Goal: Information Seeking & Learning: Learn about a topic

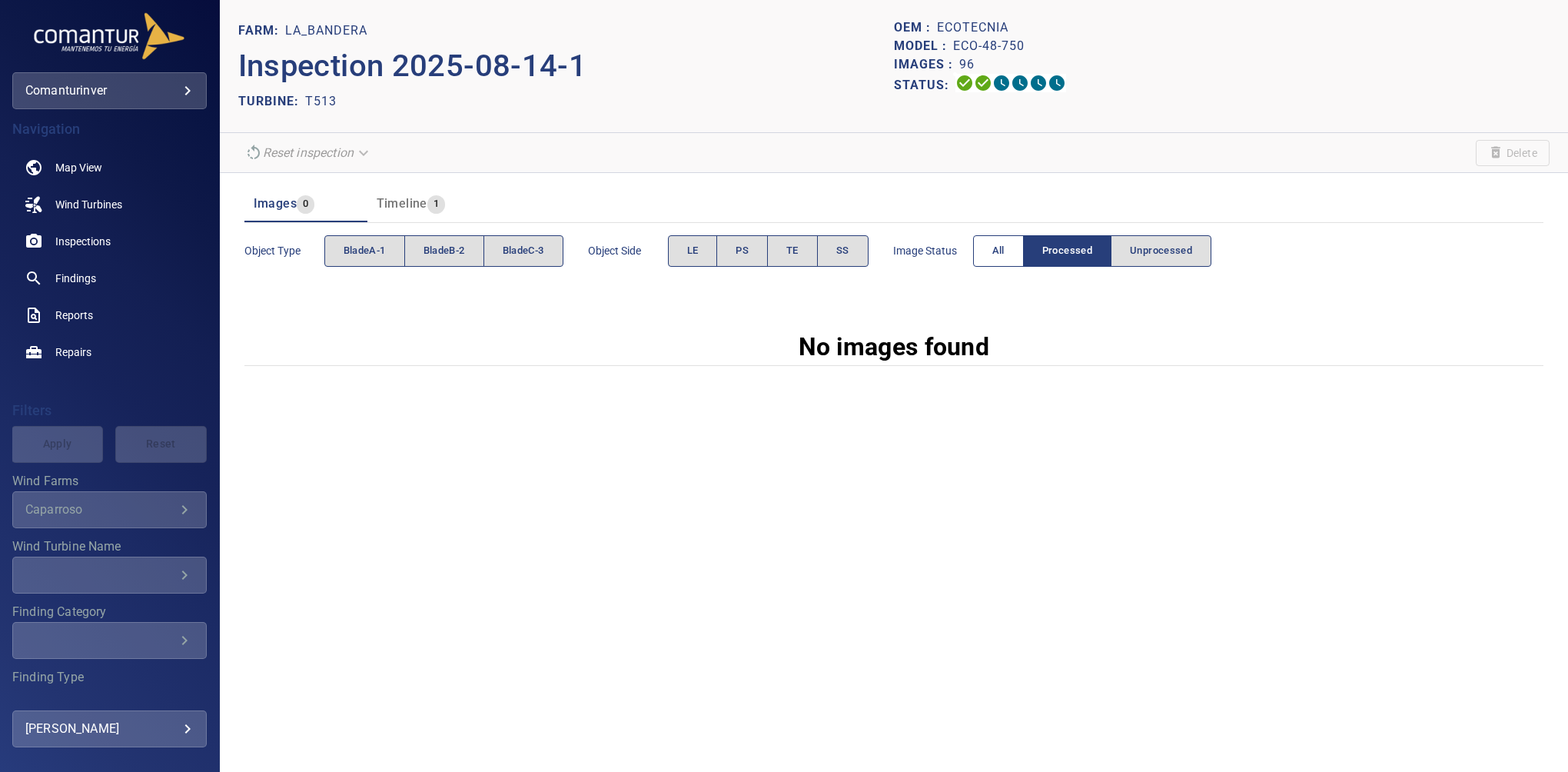
click at [998, 243] on span "All" at bounding box center [998, 250] width 12 height 17
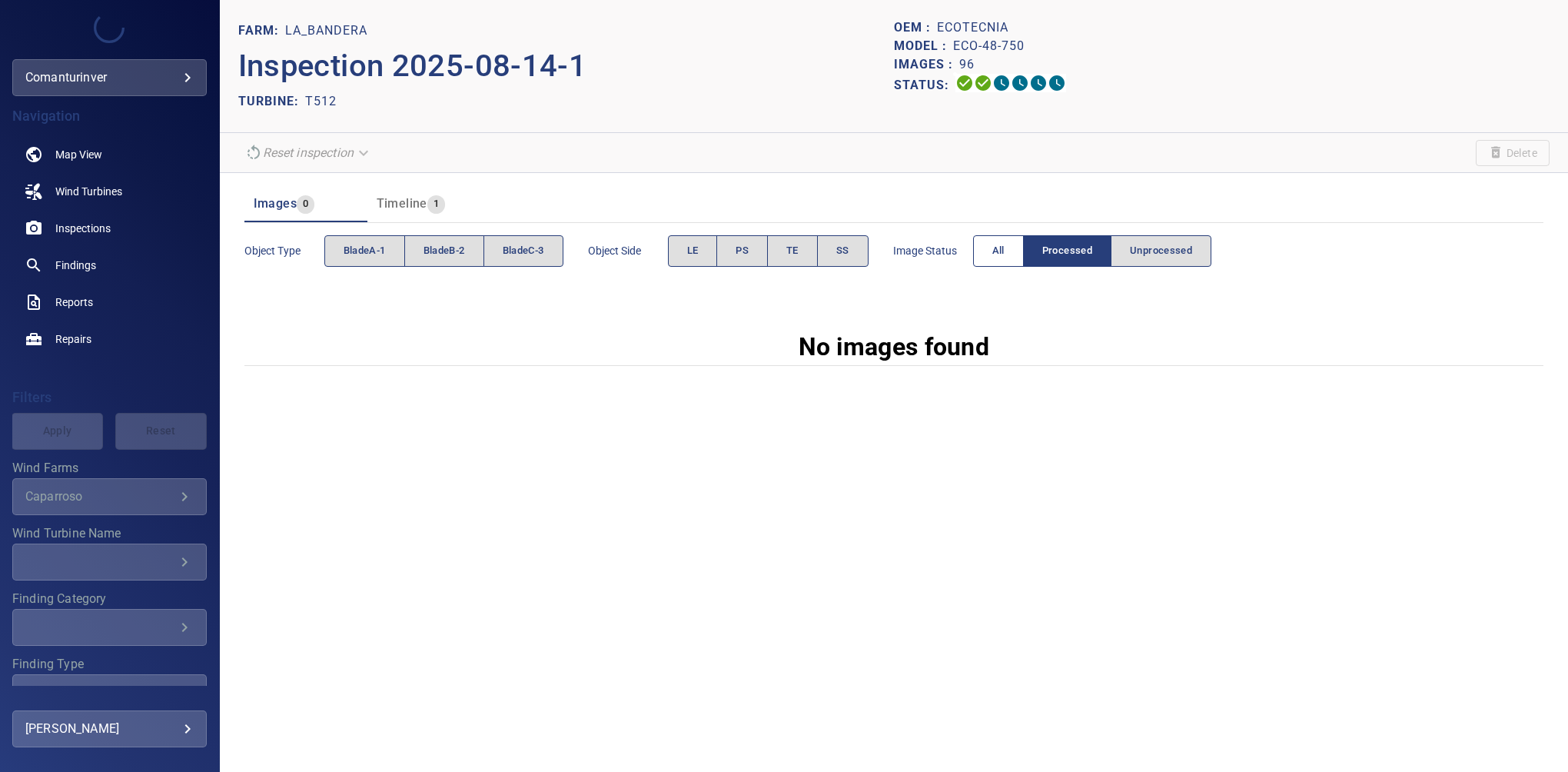
click at [996, 243] on span "All" at bounding box center [998, 250] width 12 height 17
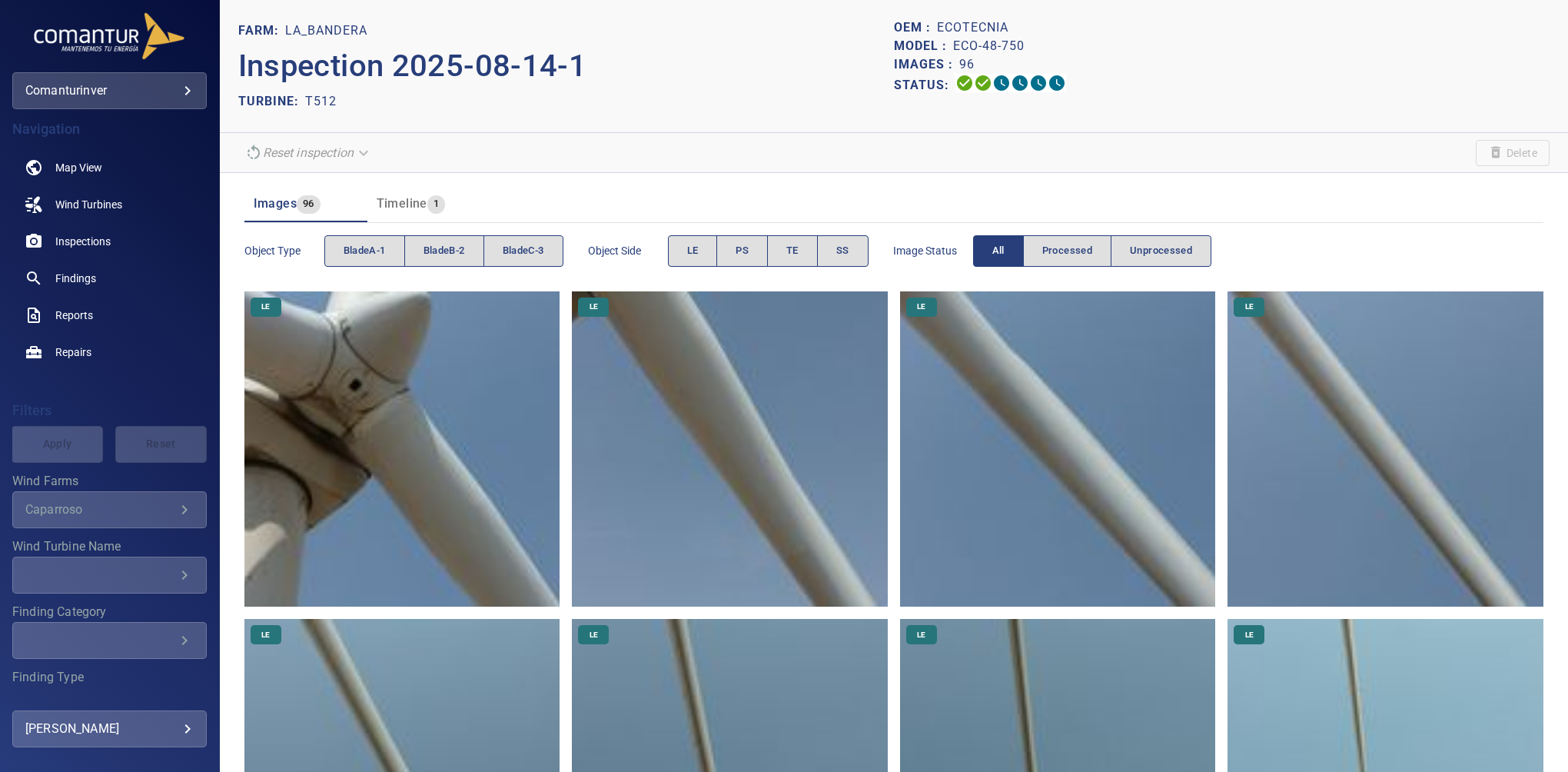
drag, startPoint x: 1319, startPoint y: 224, endPoint x: 1172, endPoint y: 203, distance: 148.5
click at [1319, 224] on div "Object type bladeA-1 bladeB-2 bladeC-3 Object Side LE PS TE SS Image Status All…" at bounding box center [893, 251] width 1299 height 56
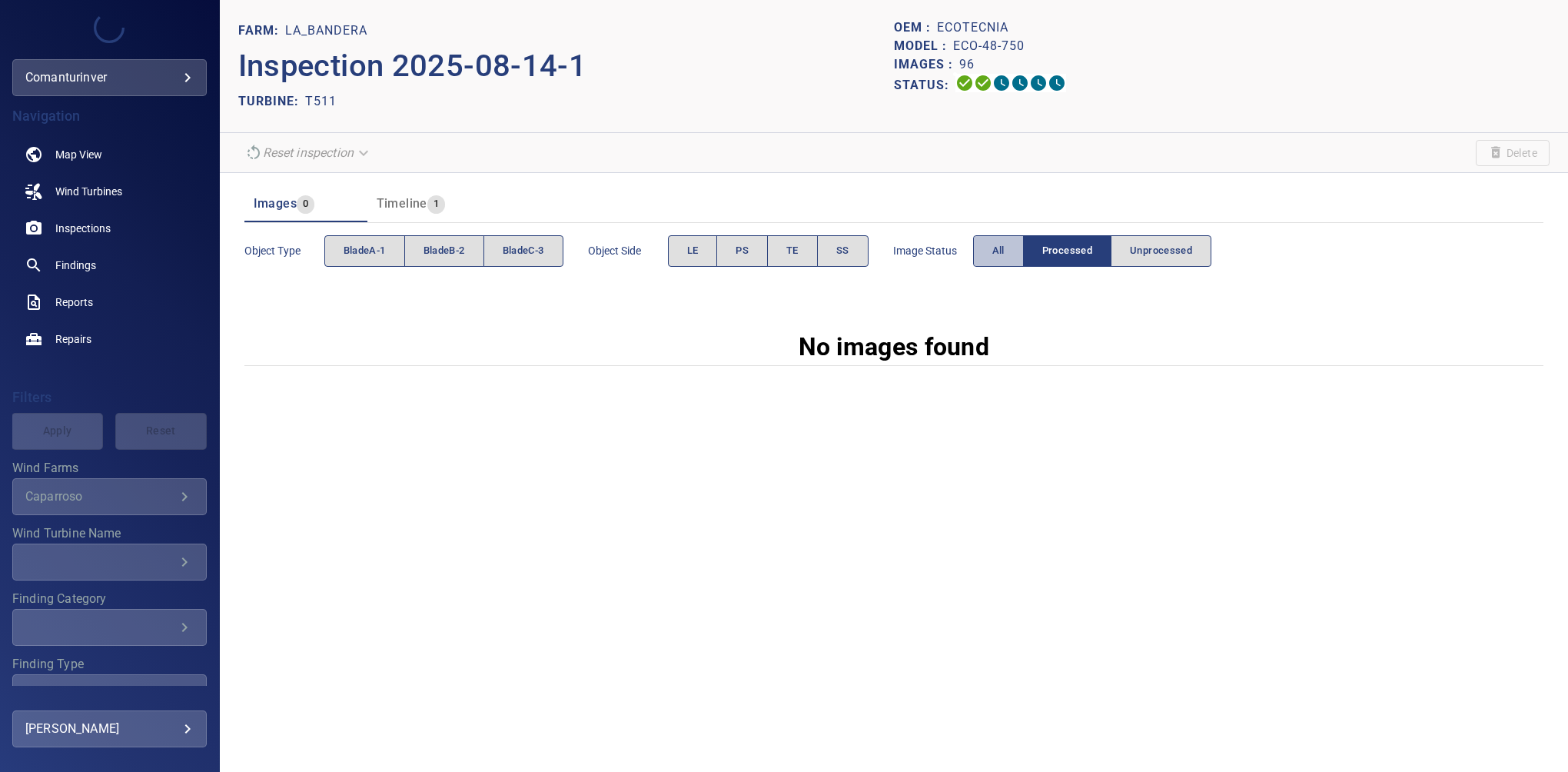
click at [997, 247] on span "All" at bounding box center [998, 250] width 12 height 17
click at [949, 253] on button "All" at bounding box center [971, 251] width 51 height 31
click at [987, 258] on button "All" at bounding box center [998, 251] width 51 height 31
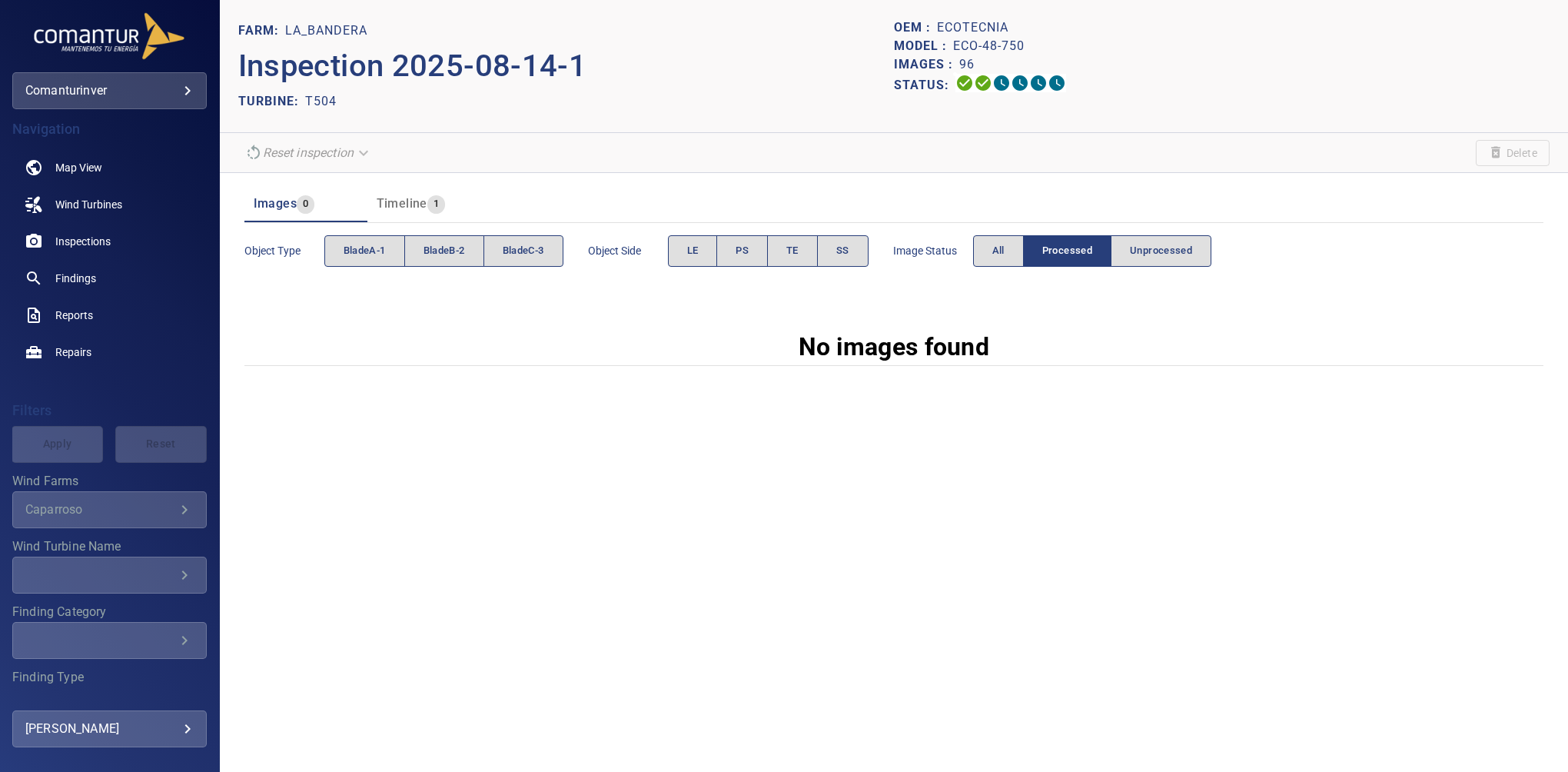
click at [1374, 509] on div "FARM: La_Bandera Inspection 2025-08-14-1 TURBINE: T504 OEM : ecotecnia Model : …" at bounding box center [893, 386] width 1348 height 772
click at [978, 248] on button "All" at bounding box center [998, 251] width 51 height 31
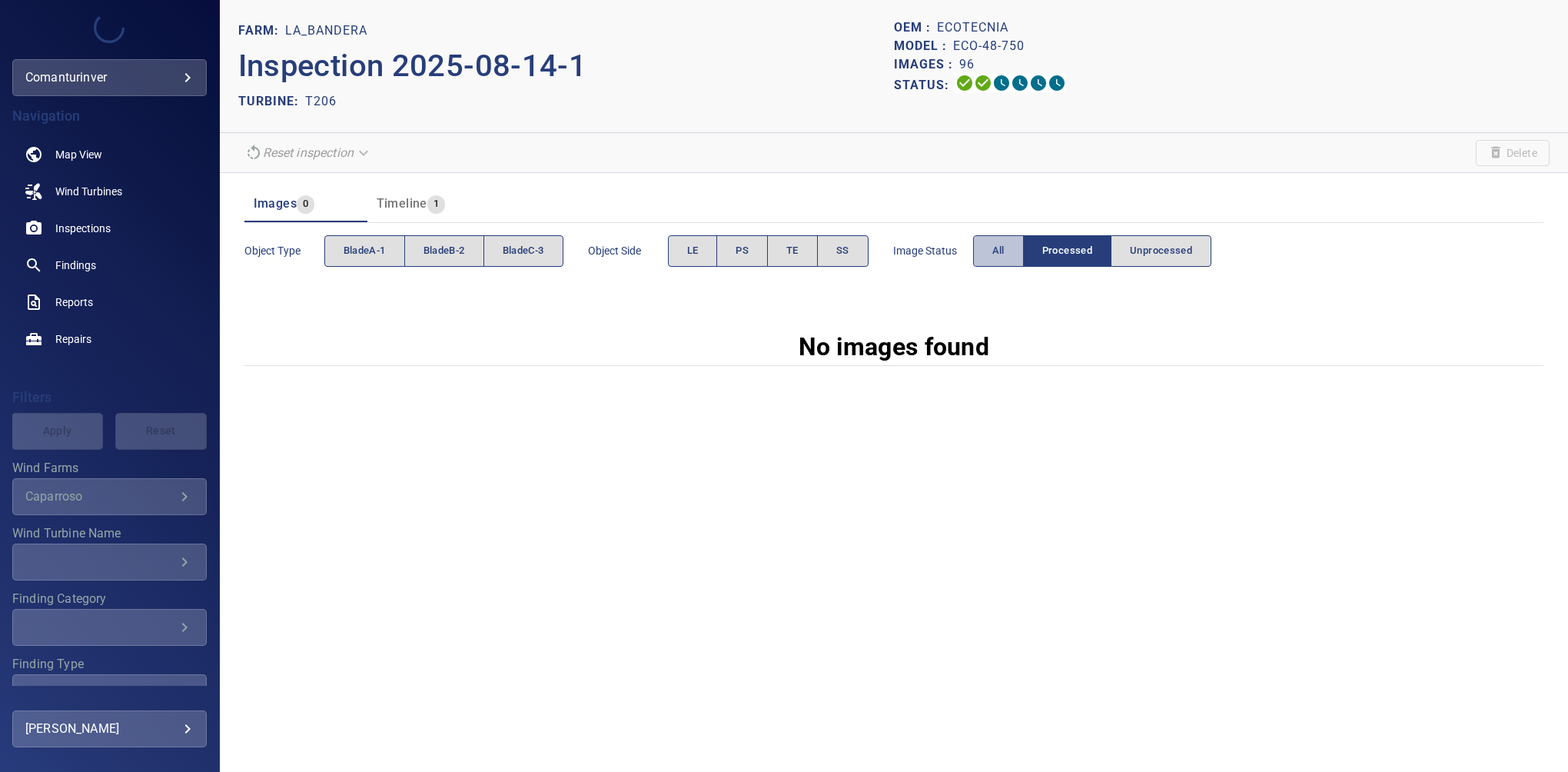
click at [1014, 251] on button "All" at bounding box center [998, 251] width 51 height 31
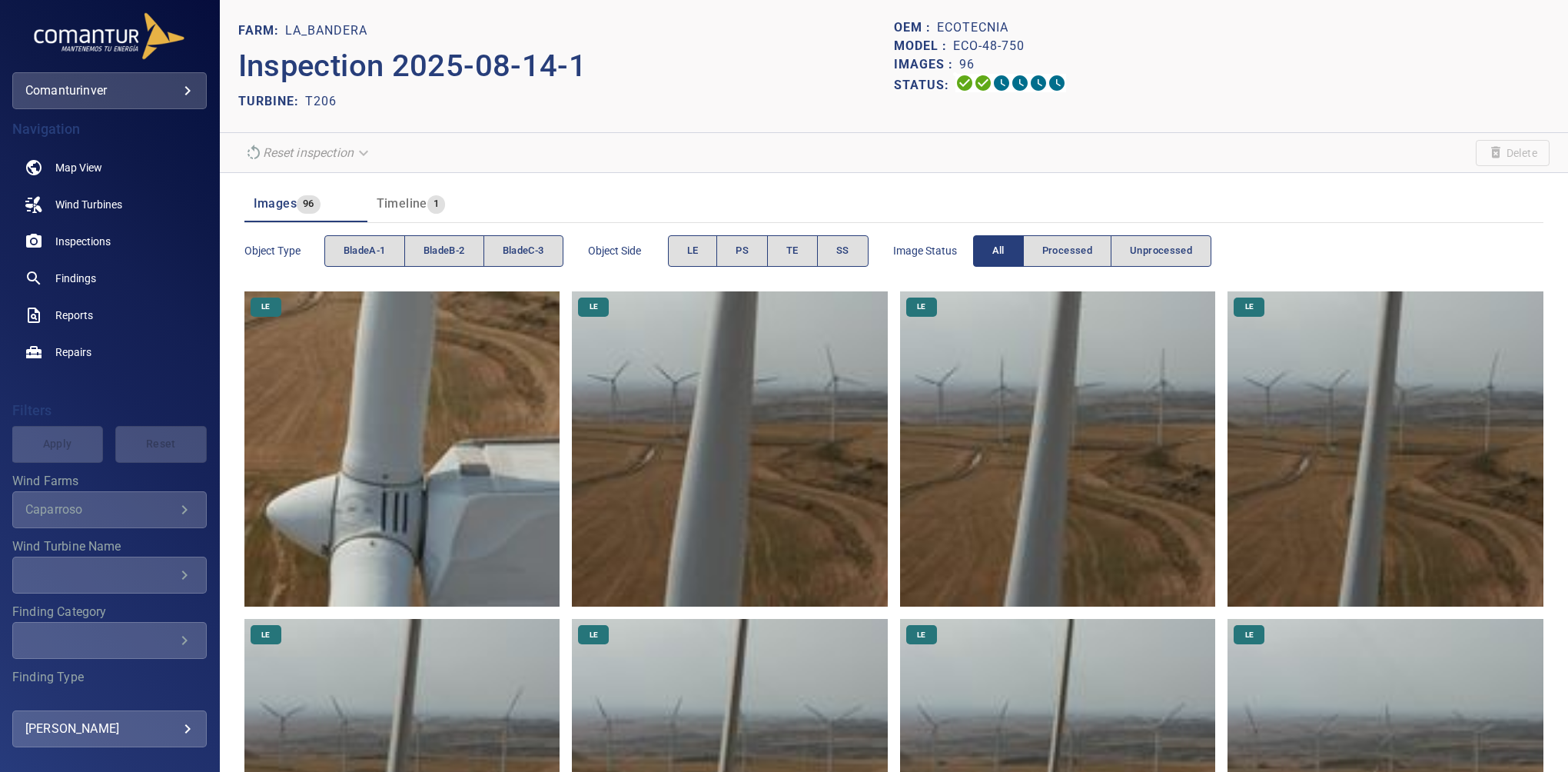
click at [1421, 302] on img at bounding box center [1386, 449] width 316 height 316
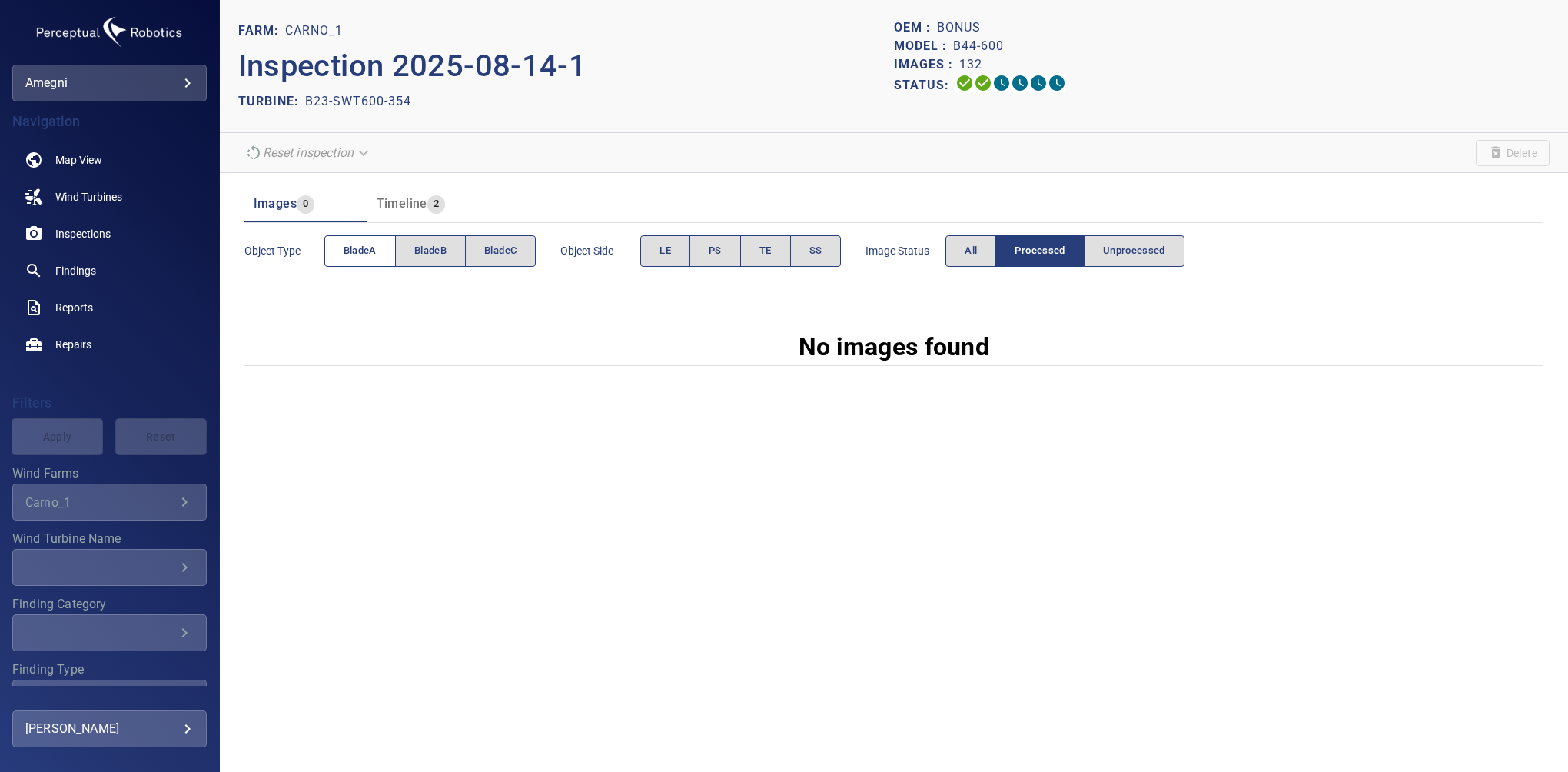
click at [352, 261] on button "bladeA" at bounding box center [360, 251] width 72 height 31
click at [674, 255] on button "LE" at bounding box center [665, 251] width 50 height 31
click at [965, 248] on button "All" at bounding box center [971, 251] width 51 height 31
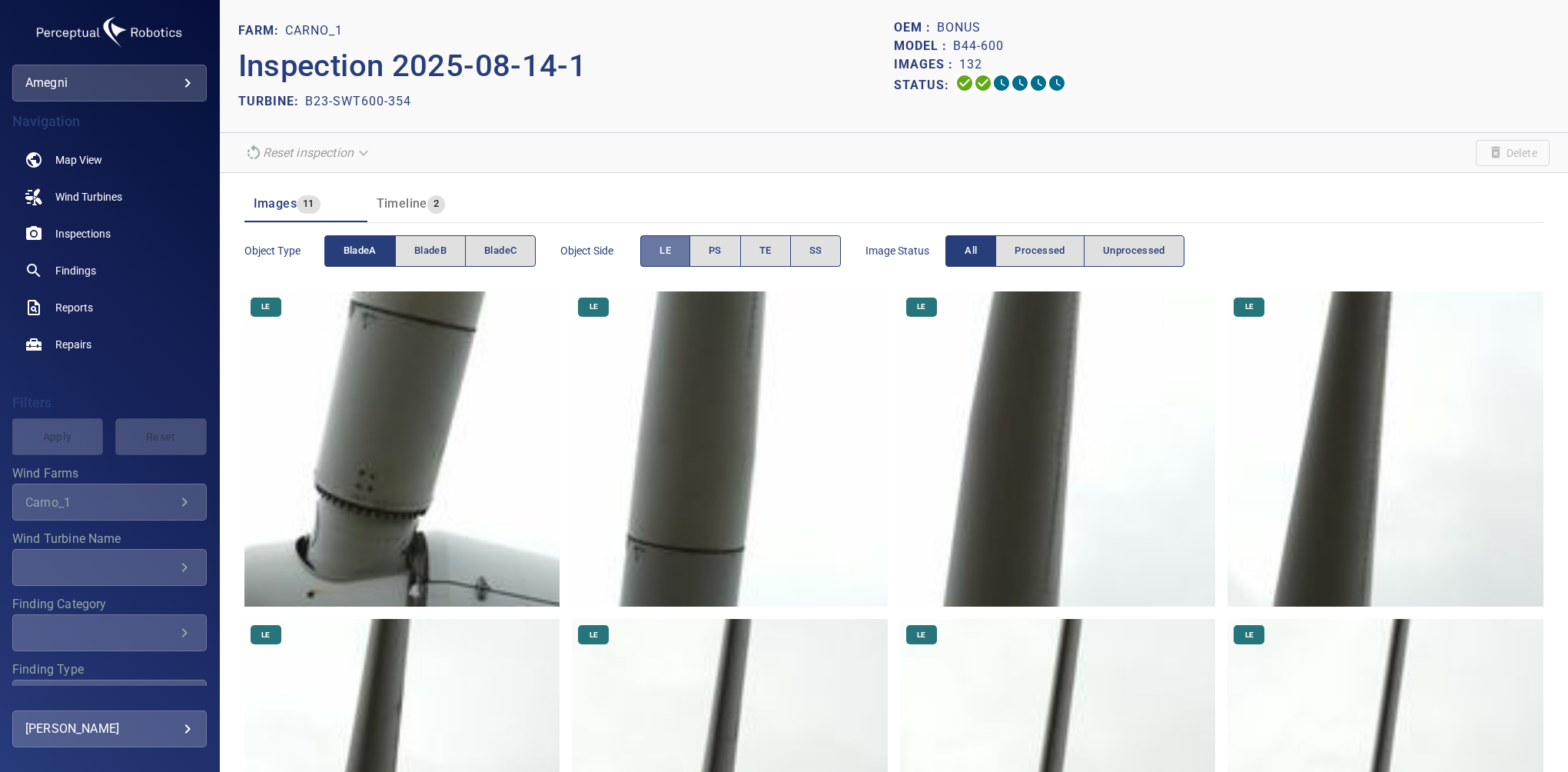
click at [658, 255] on button "LE" at bounding box center [665, 251] width 50 height 31
click at [782, 250] on button "TE" at bounding box center [765, 251] width 51 height 31
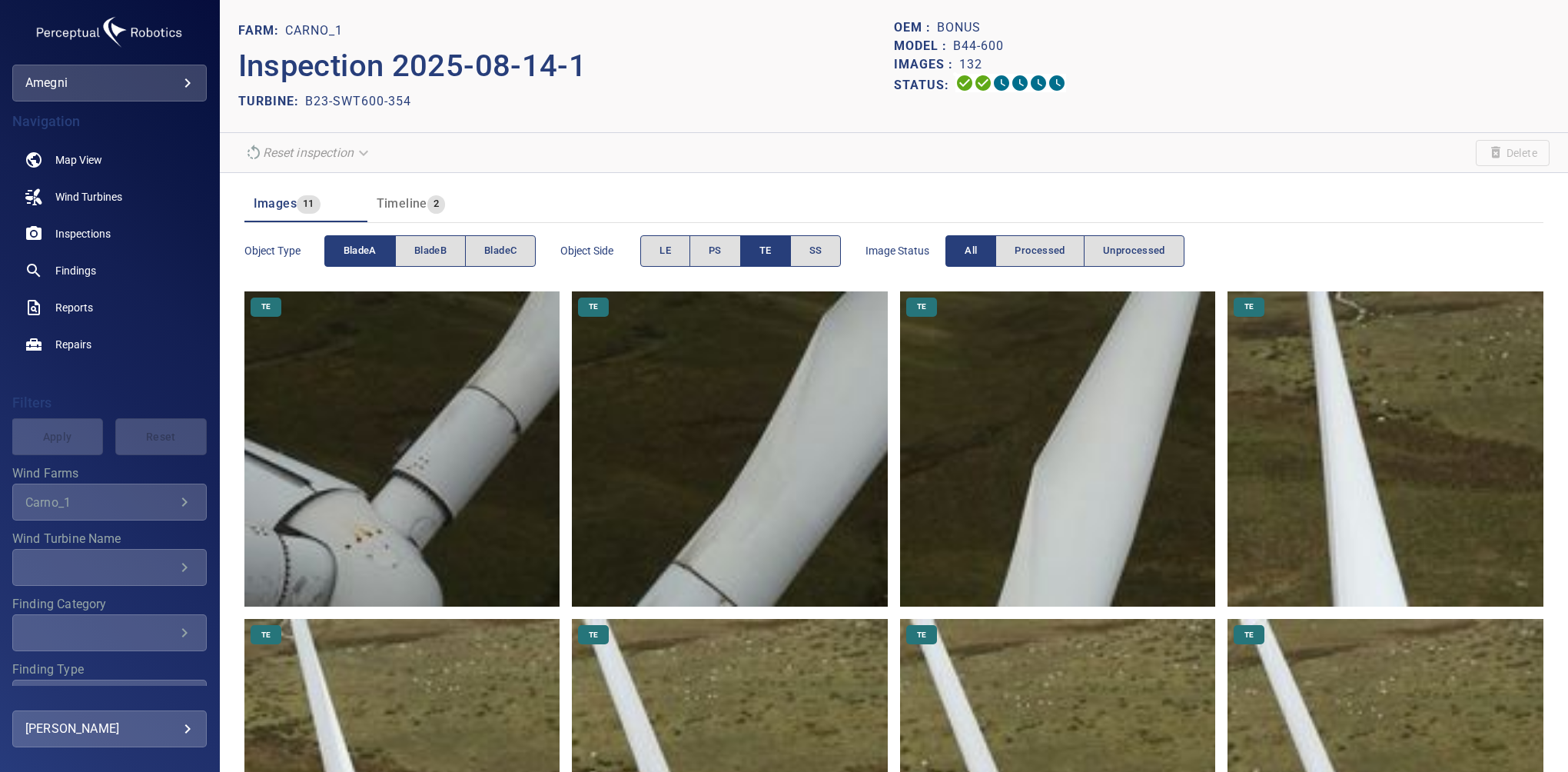
click at [352, 240] on button "bladeA" at bounding box center [360, 251] width 72 height 31
click at [408, 253] on button "bladeB" at bounding box center [430, 251] width 71 height 31
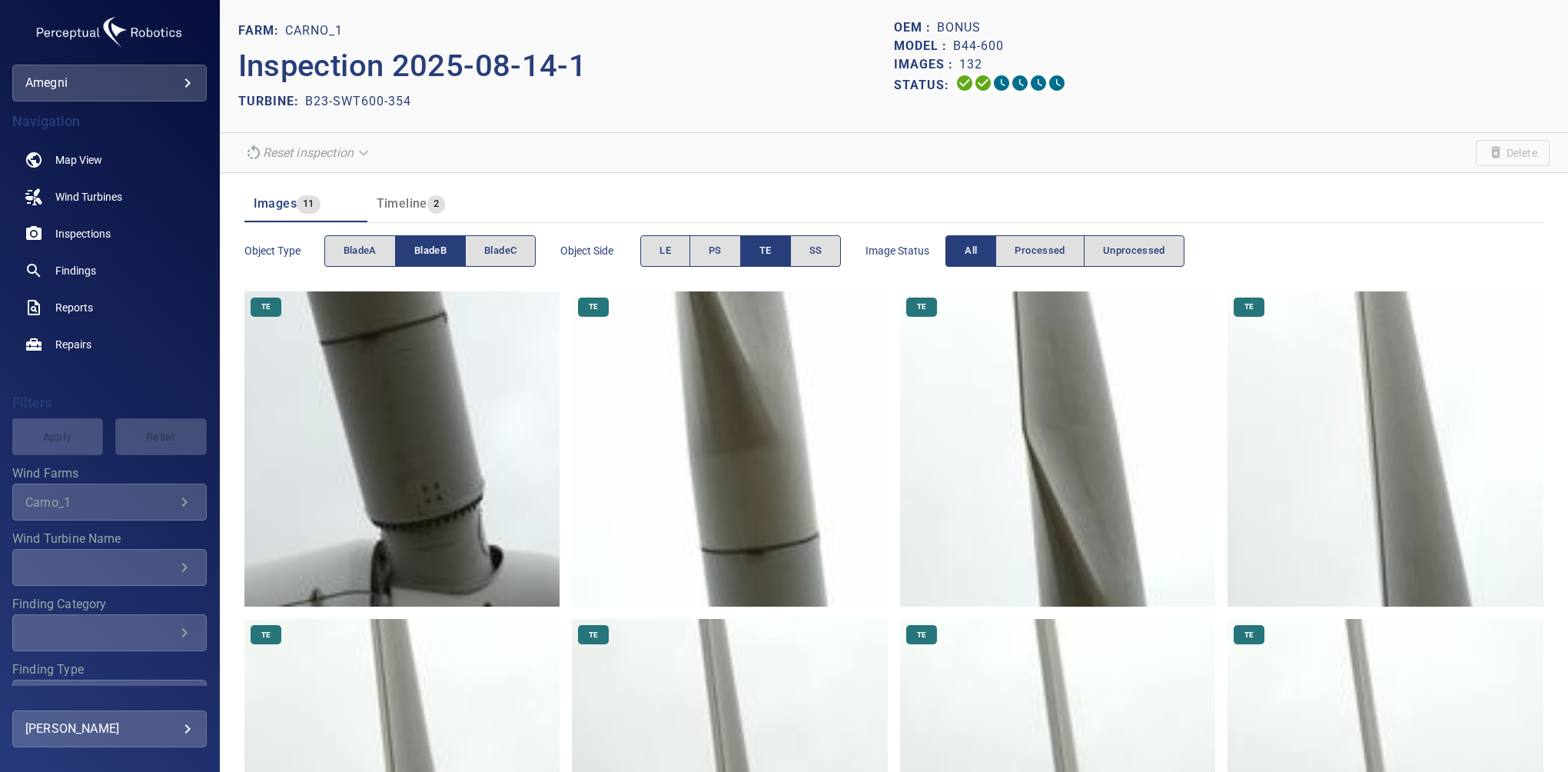
click at [763, 248] on span "TE" at bounding box center [765, 250] width 12 height 17
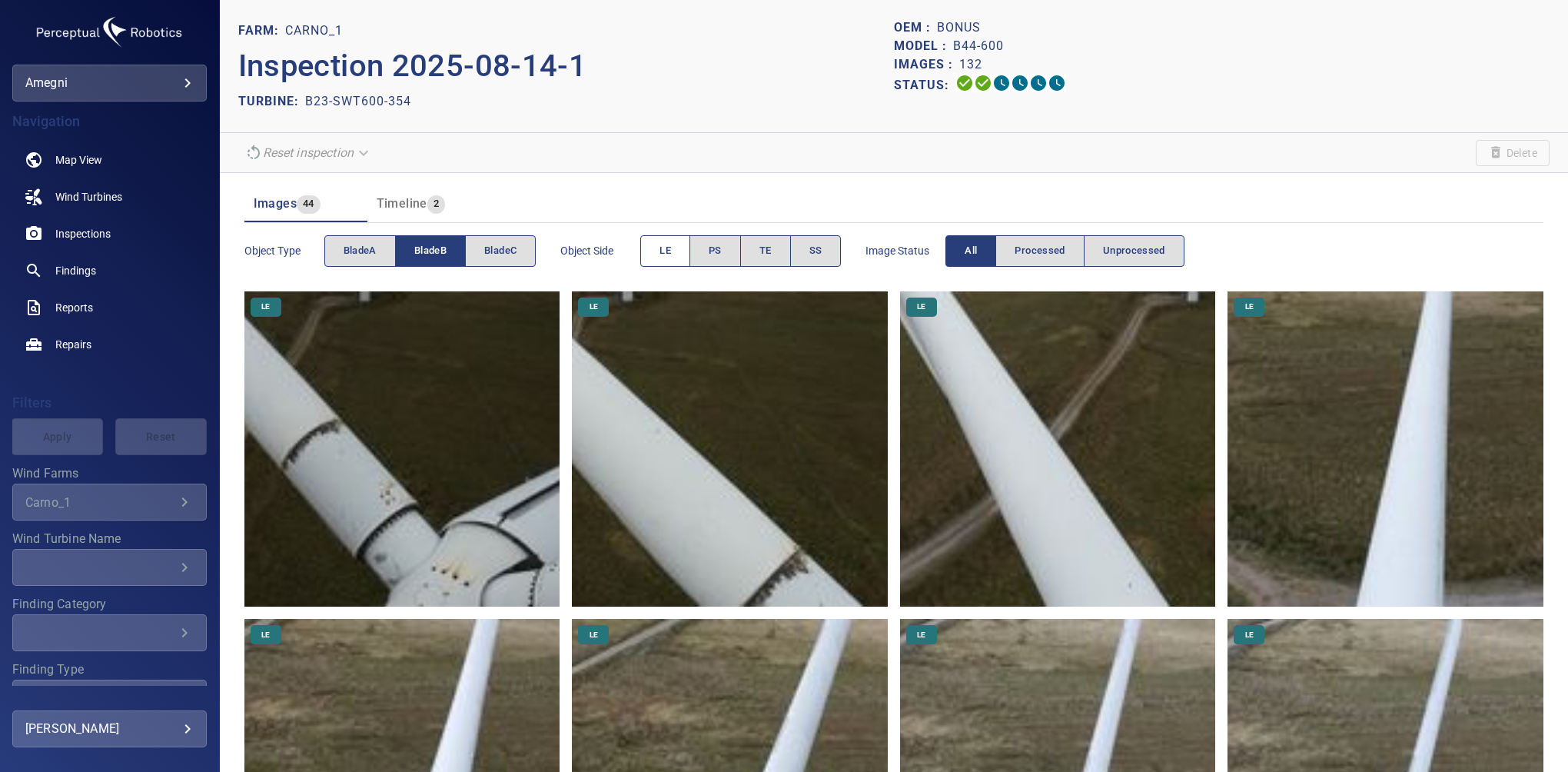
click at [667, 261] on button "LE" at bounding box center [665, 251] width 50 height 31
click at [429, 251] on span "bladeB" at bounding box center [430, 250] width 32 height 17
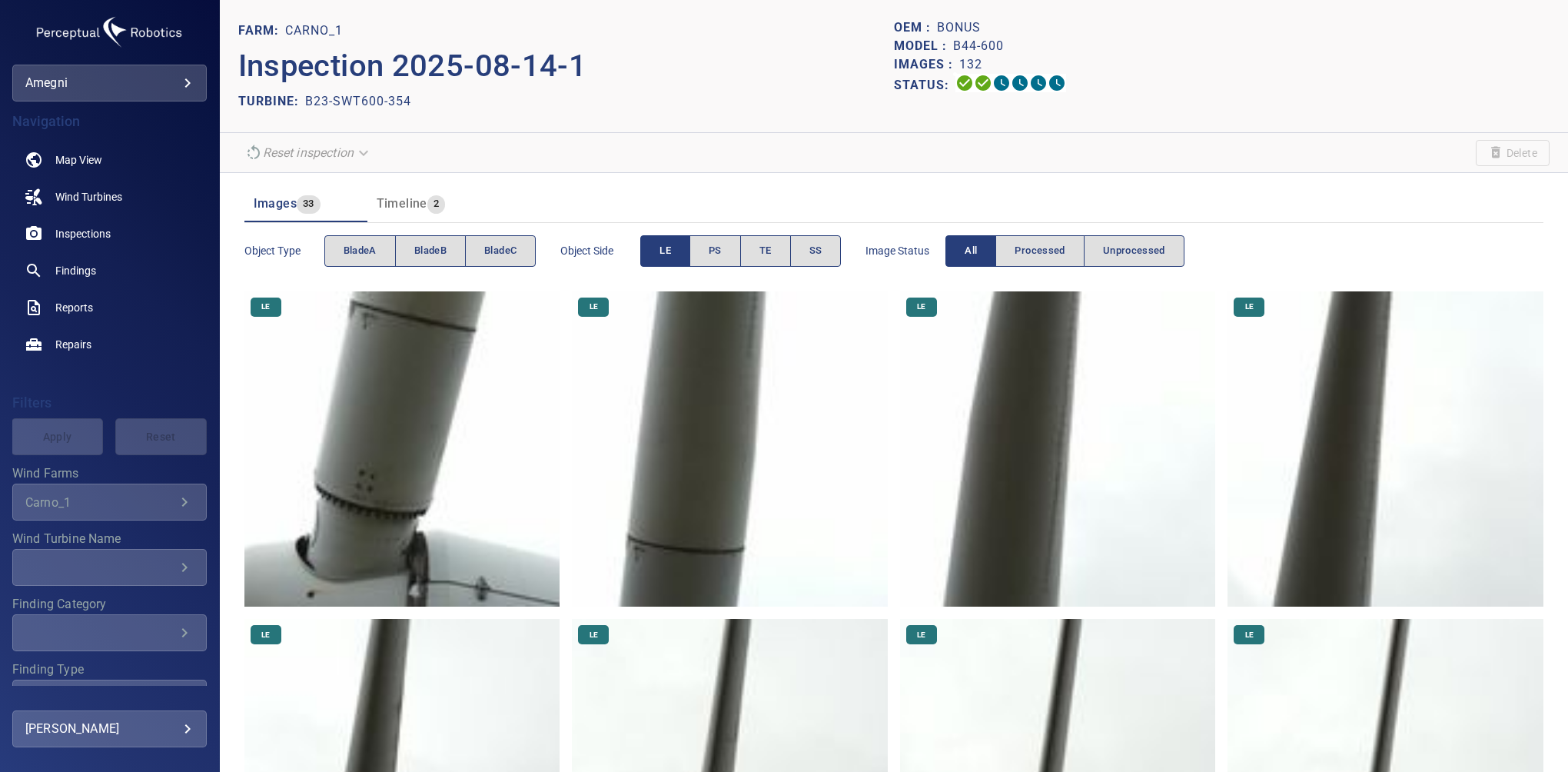
click at [652, 247] on button "LE" at bounding box center [665, 251] width 50 height 31
click at [759, 247] on button "TE" at bounding box center [765, 251] width 51 height 31
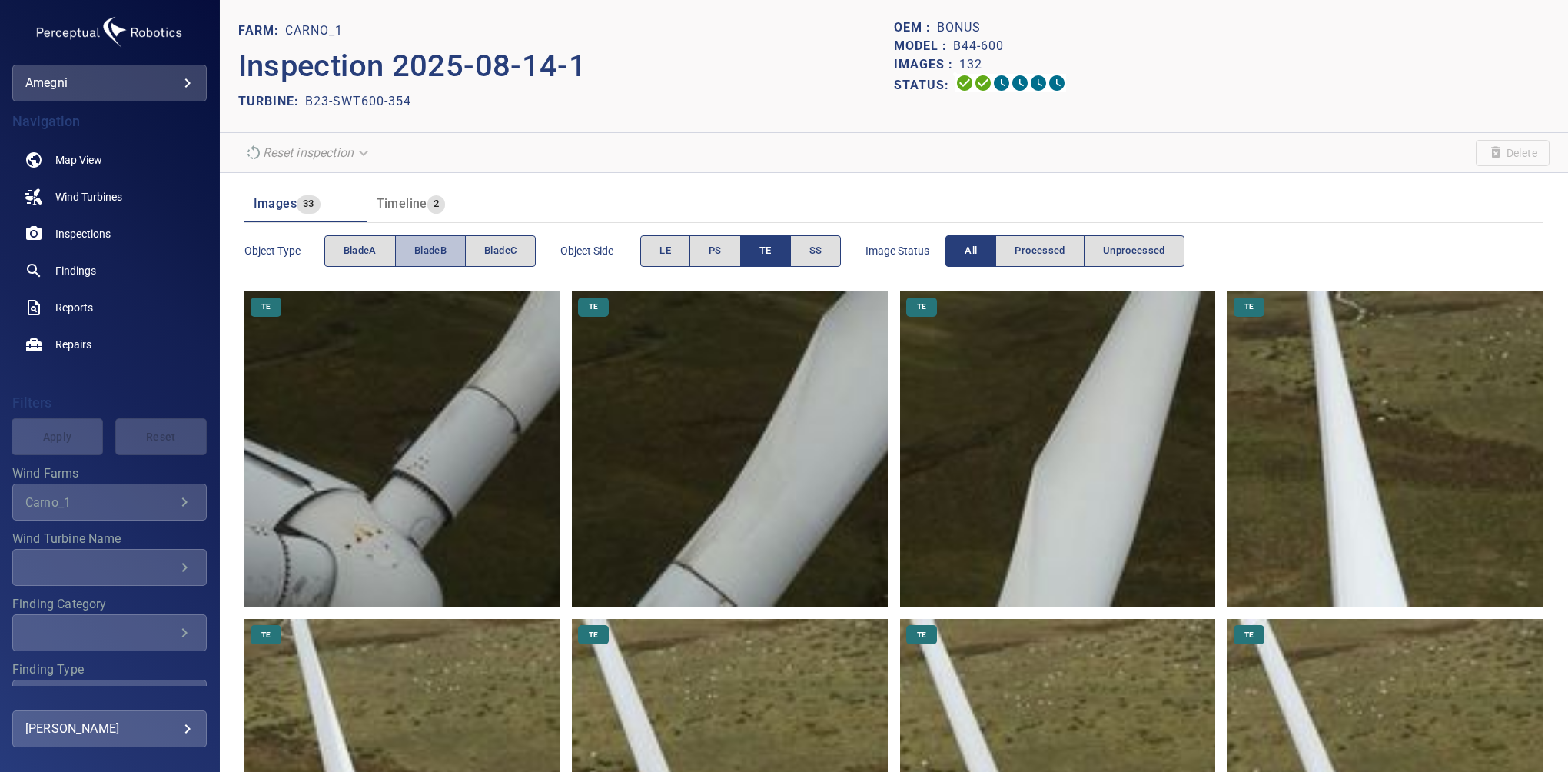
click at [443, 248] on span "bladeB" at bounding box center [430, 250] width 32 height 17
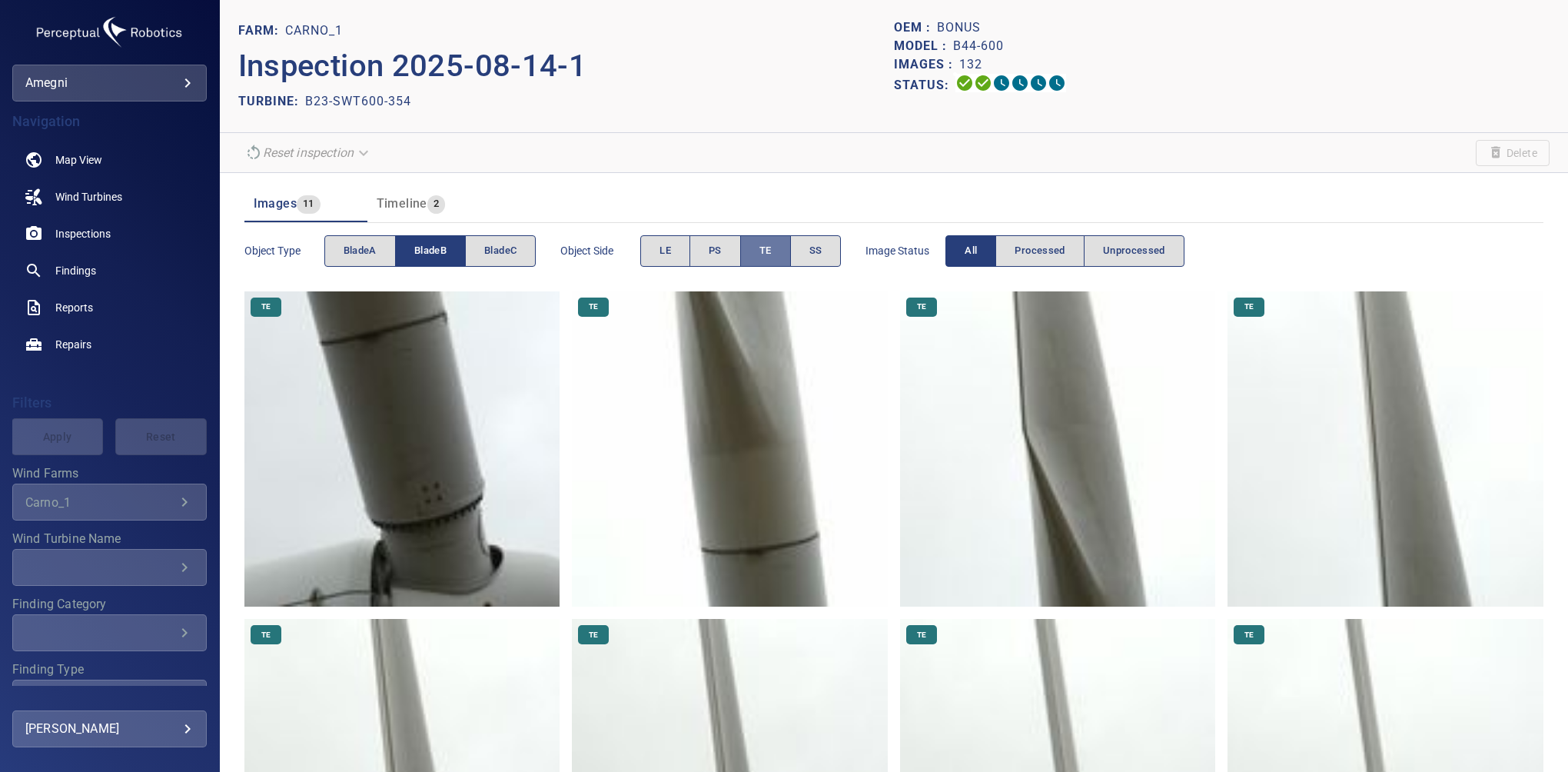
click at [777, 253] on button "TE" at bounding box center [765, 251] width 51 height 31
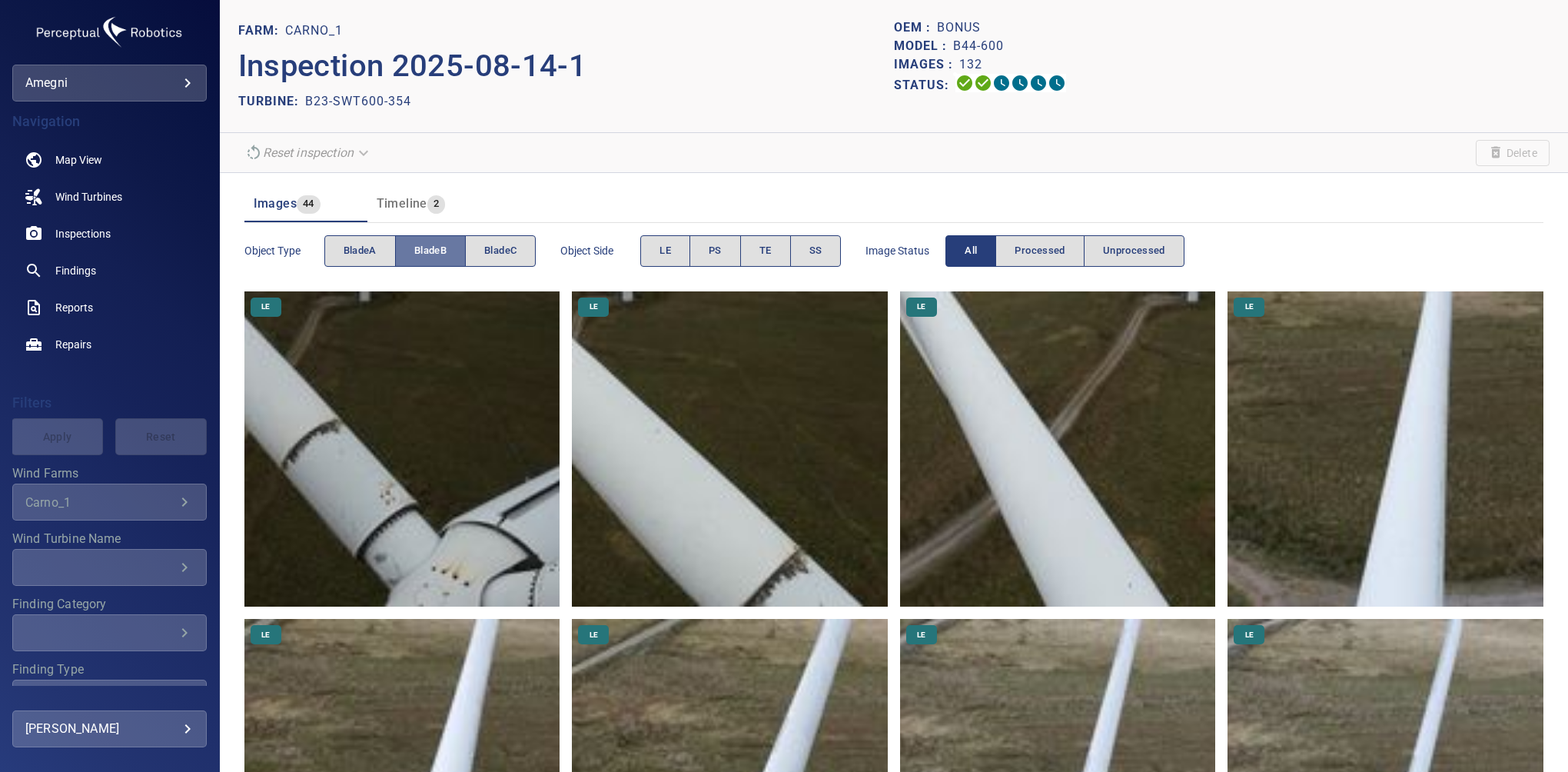
click at [460, 243] on button "bladeB" at bounding box center [430, 251] width 71 height 31
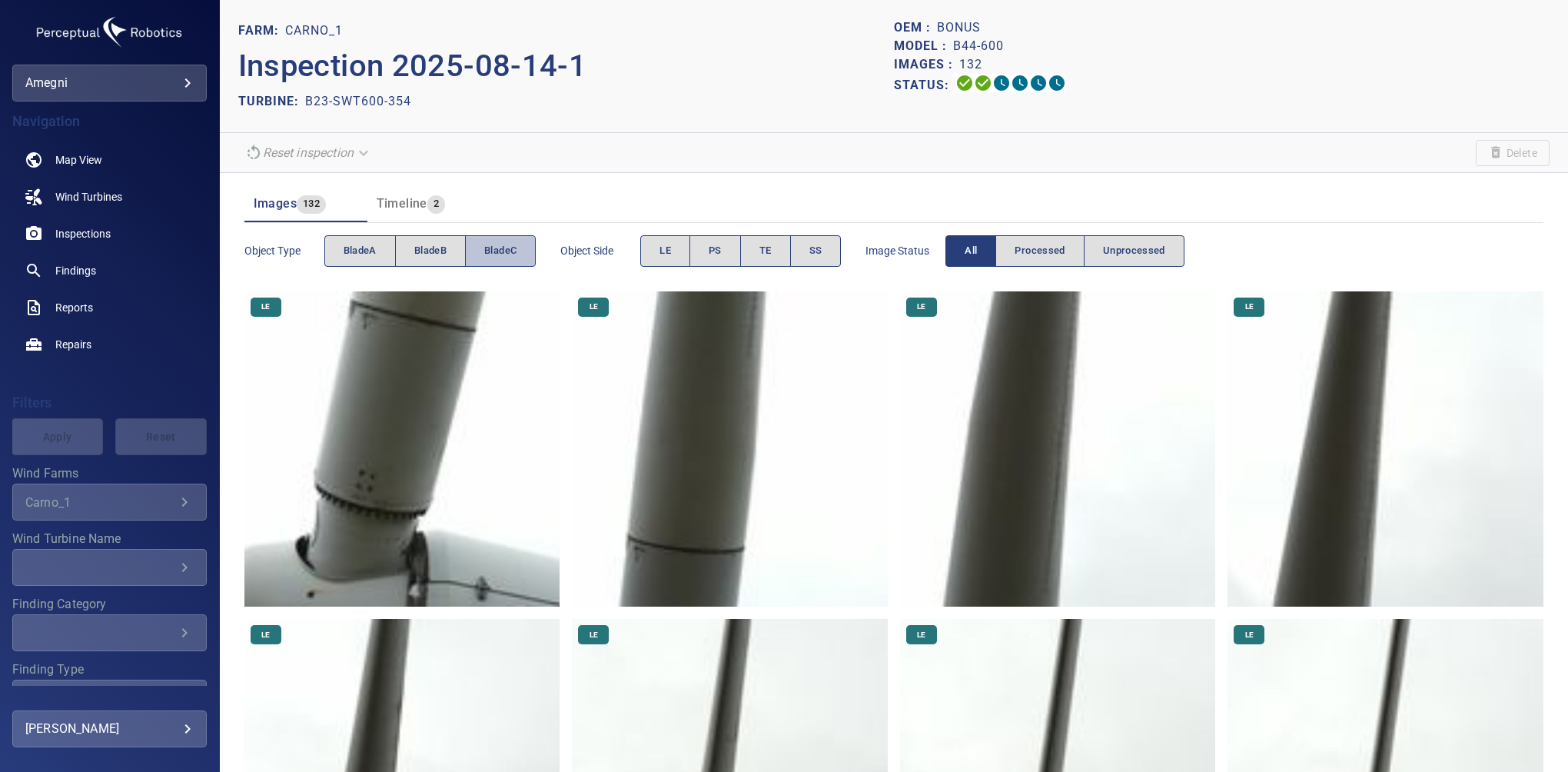
click at [506, 245] on span "bladeC" at bounding box center [500, 250] width 32 height 17
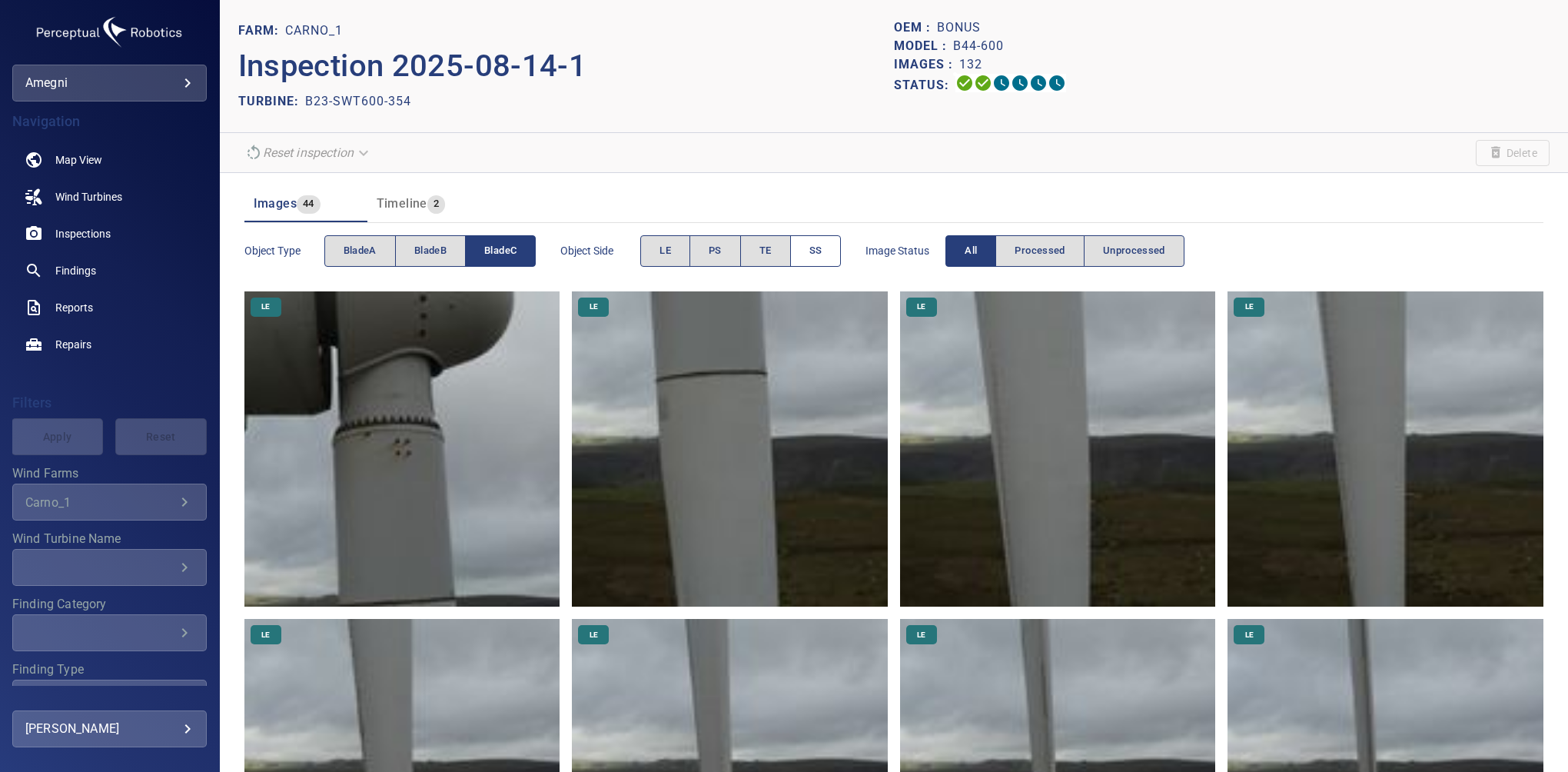
click at [824, 248] on button "SS" at bounding box center [816, 251] width 51 height 31
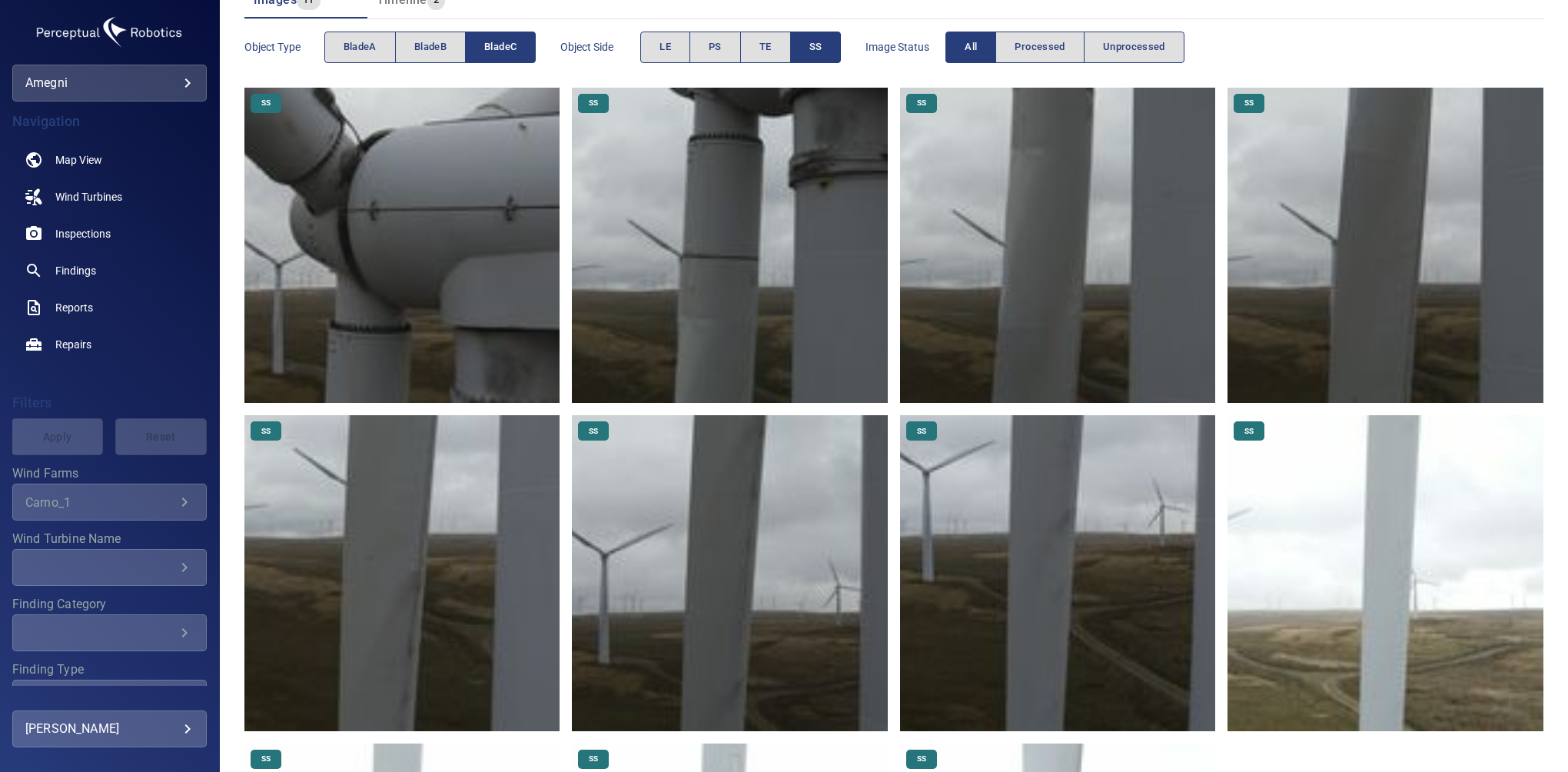
scroll to position [147, 0]
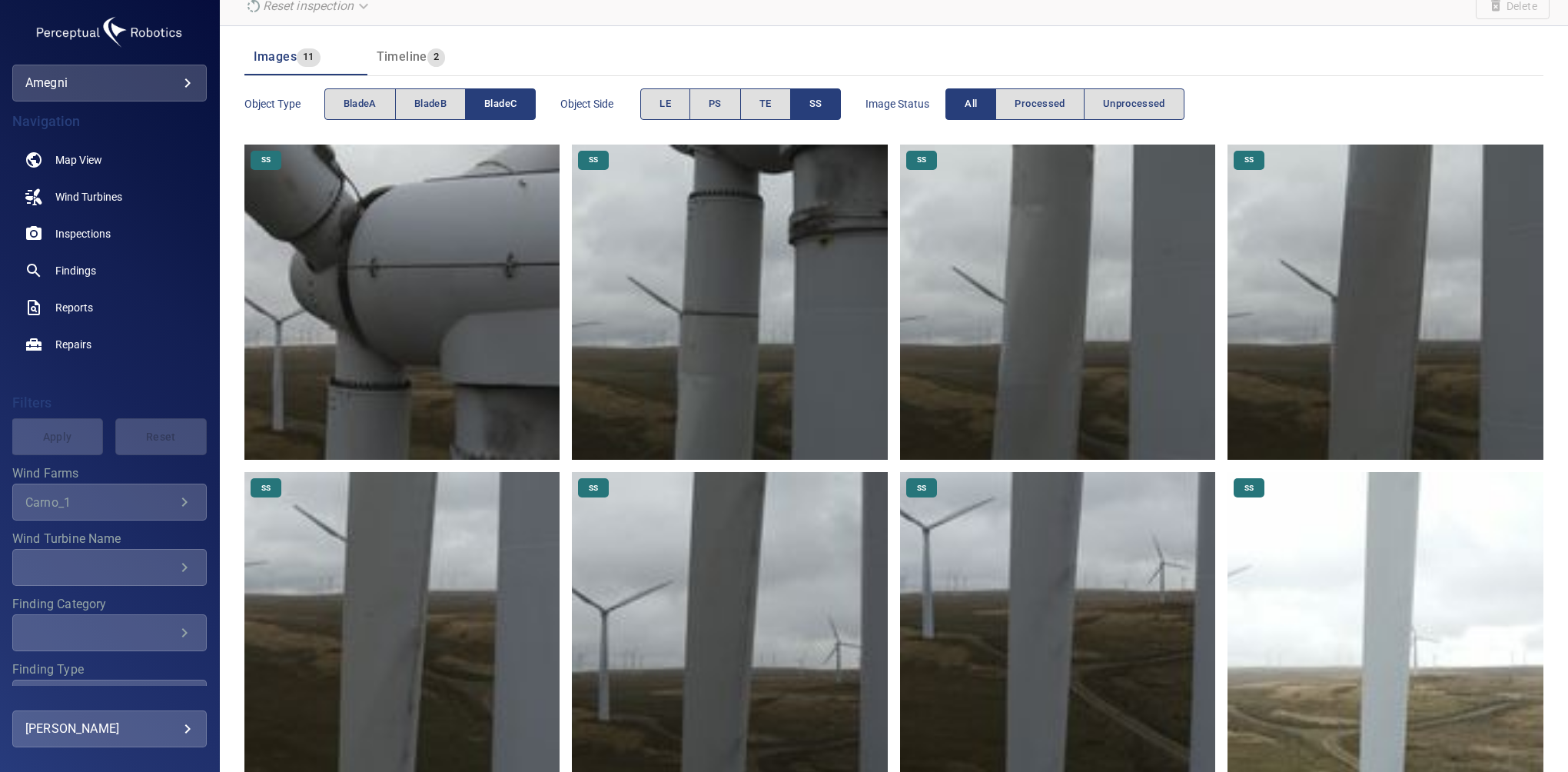
click at [826, 99] on button "SS" at bounding box center [816, 104] width 51 height 31
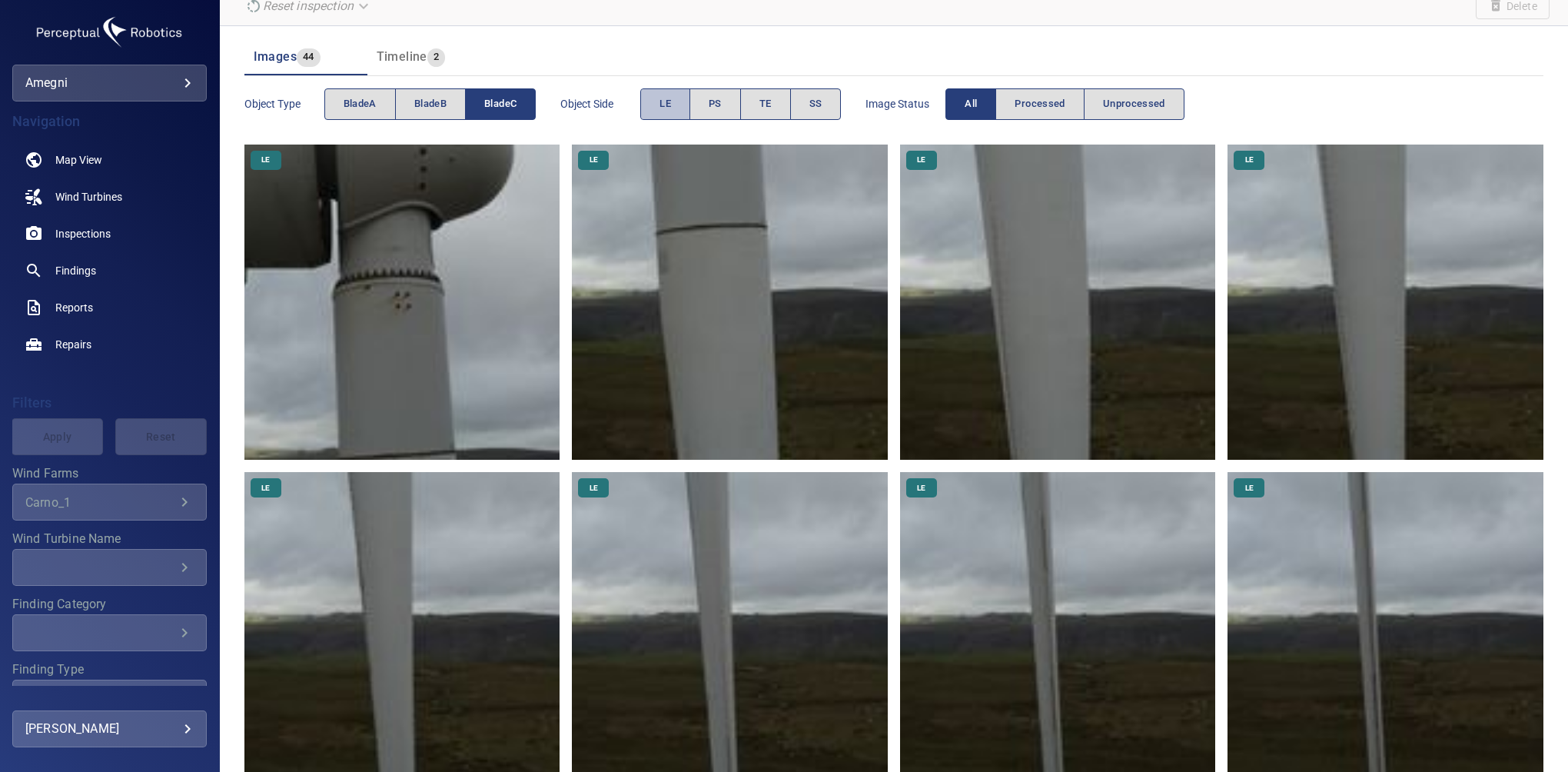
click at [665, 96] on span "LE" at bounding box center [665, 104] width 12 height 17
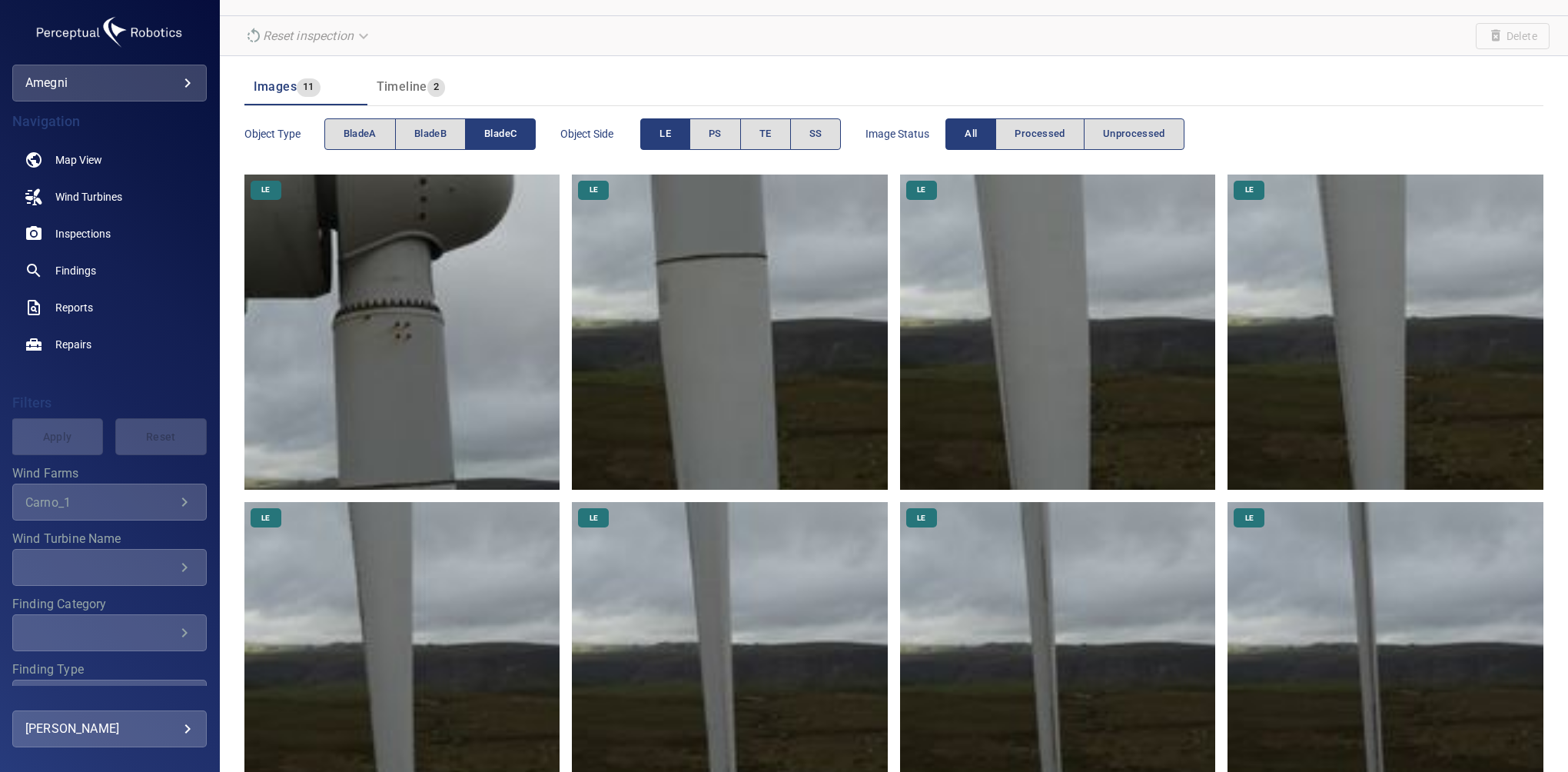
scroll to position [103, 0]
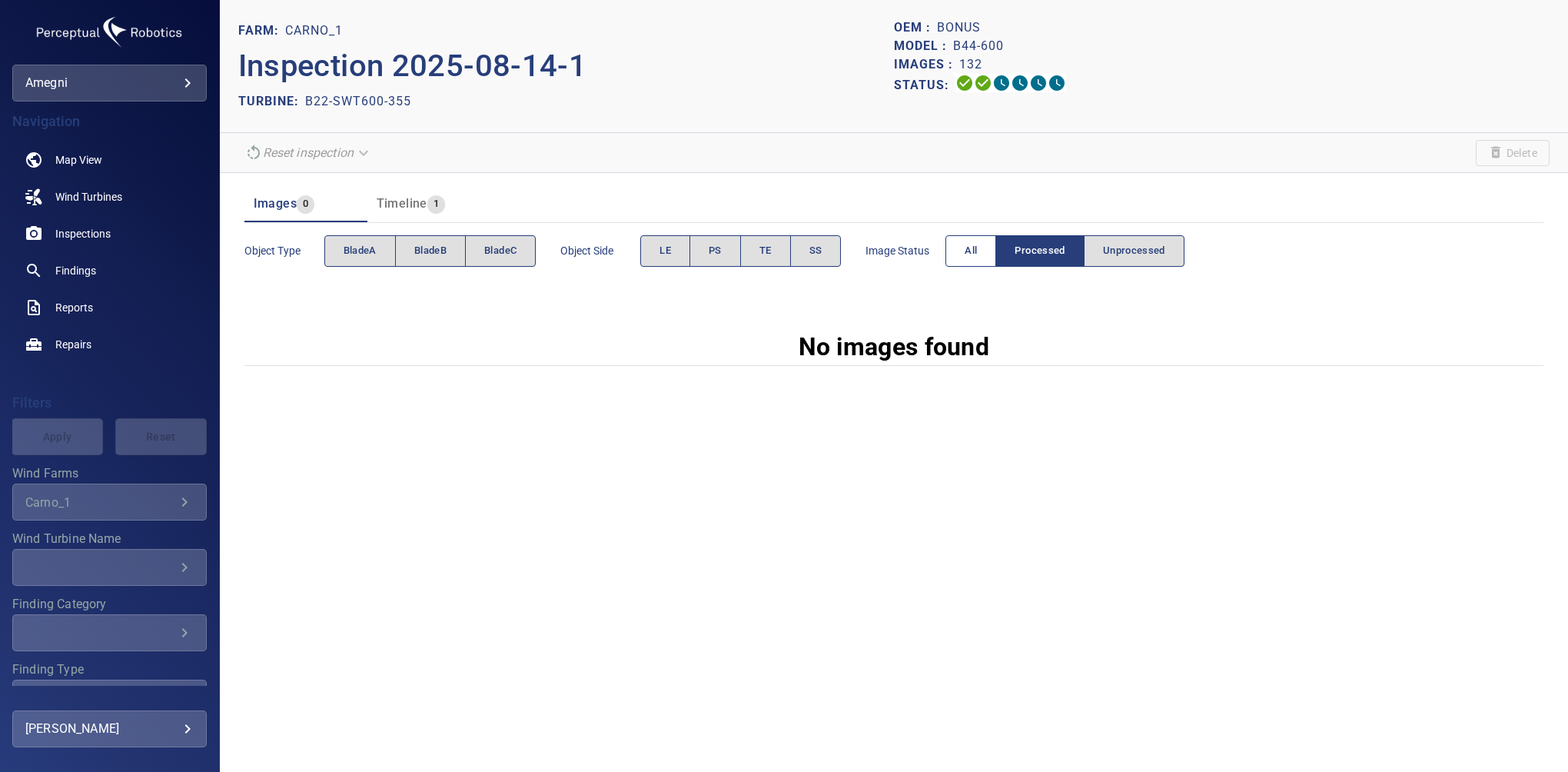
click at [962, 247] on button "All" at bounding box center [971, 251] width 51 height 31
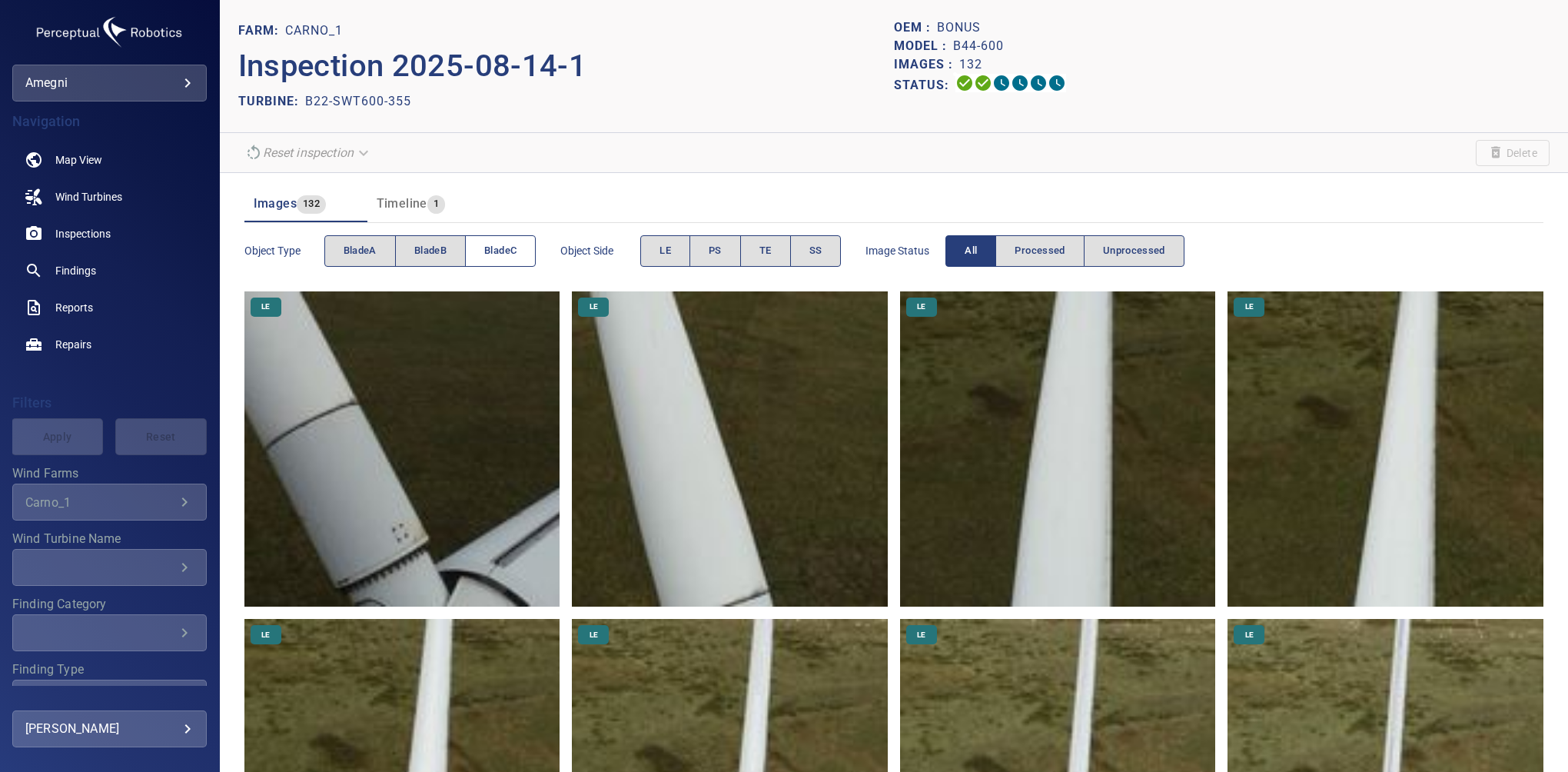
click at [500, 258] on span "bladeC" at bounding box center [500, 250] width 32 height 17
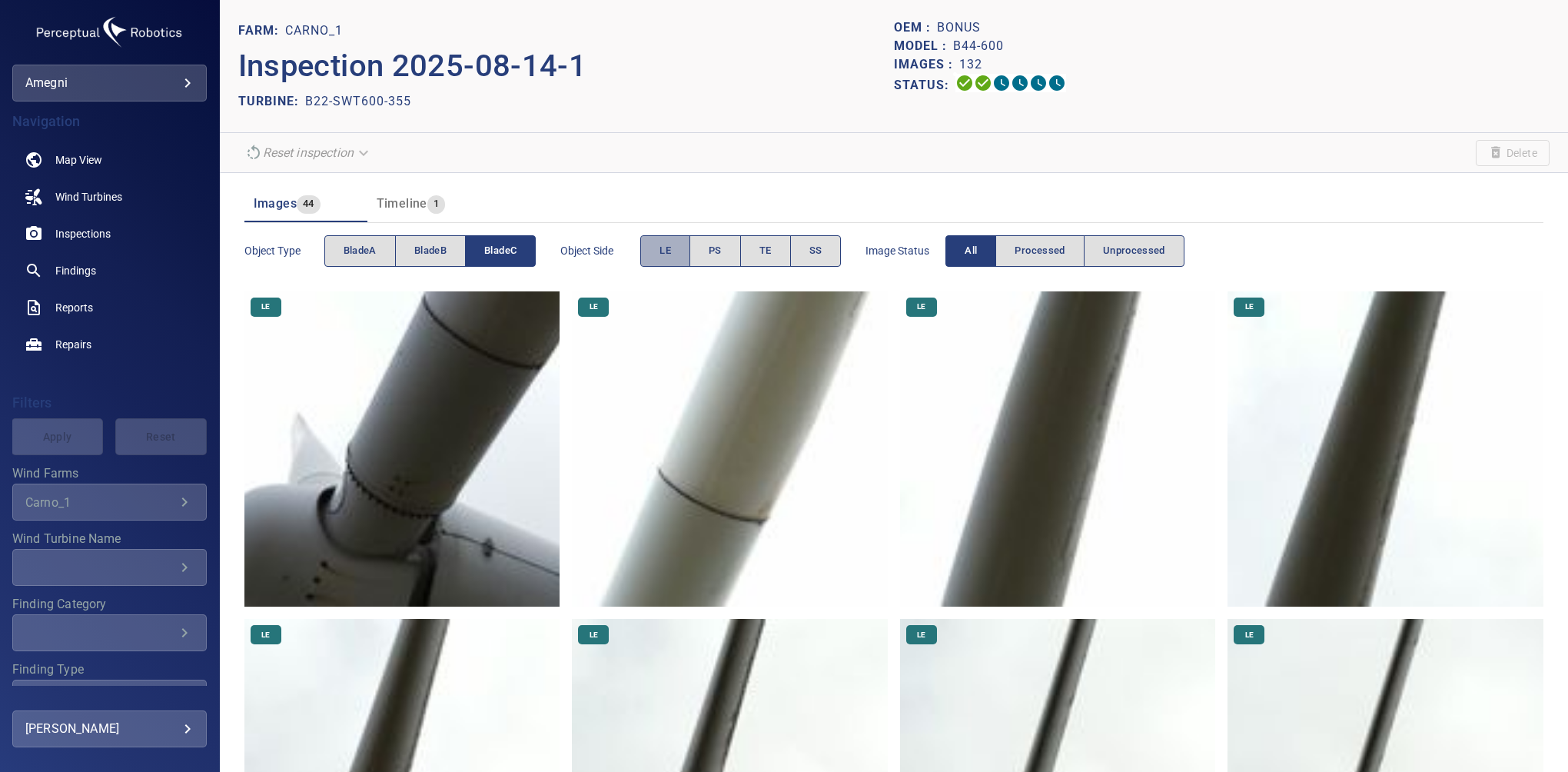
drag, startPoint x: 656, startPoint y: 242, endPoint x: 852, endPoint y: 261, distance: 196.9
click at [658, 245] on button "LE" at bounding box center [665, 251] width 50 height 31
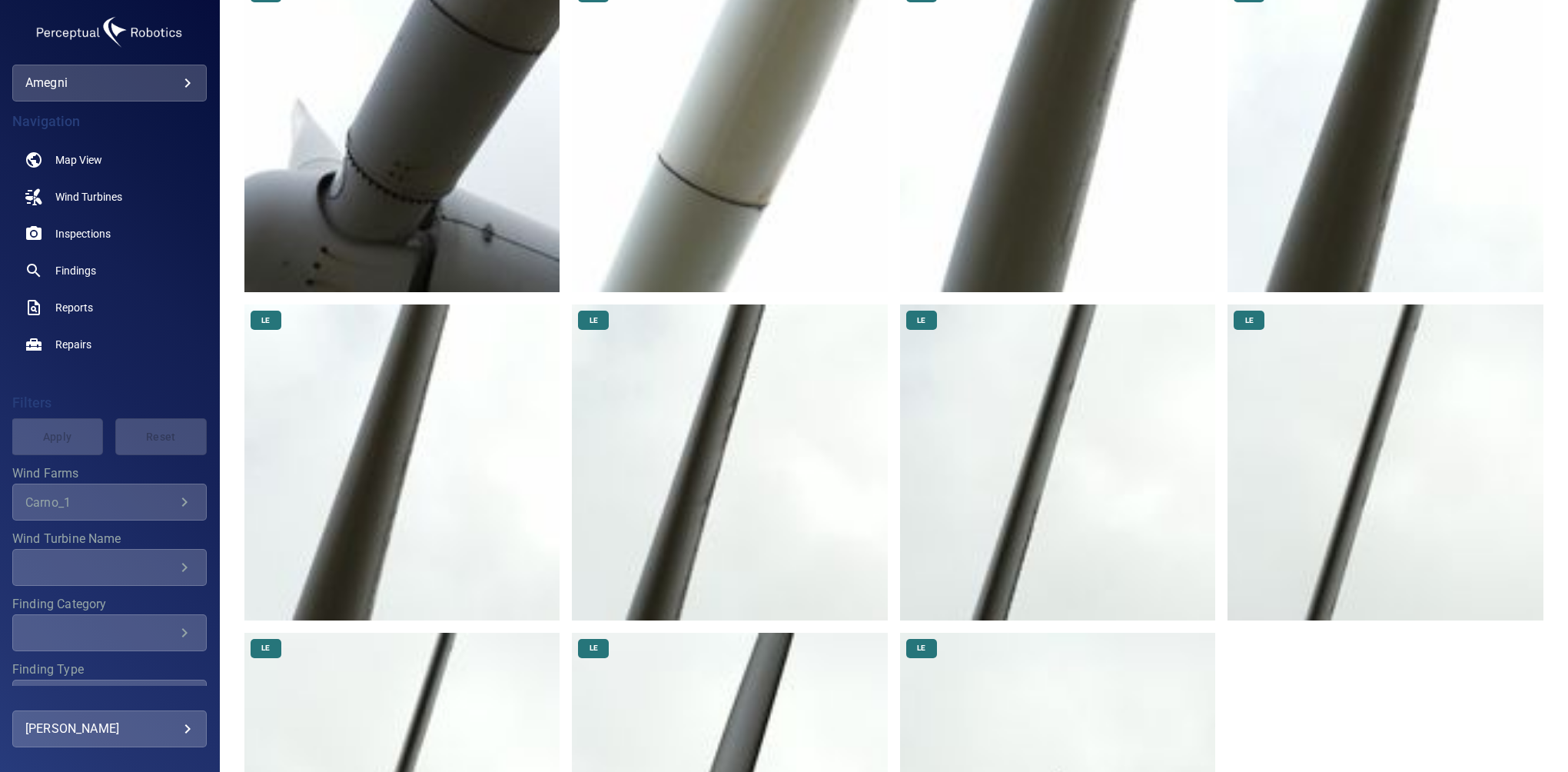
scroll to position [396, 0]
